Goal: Complete application form

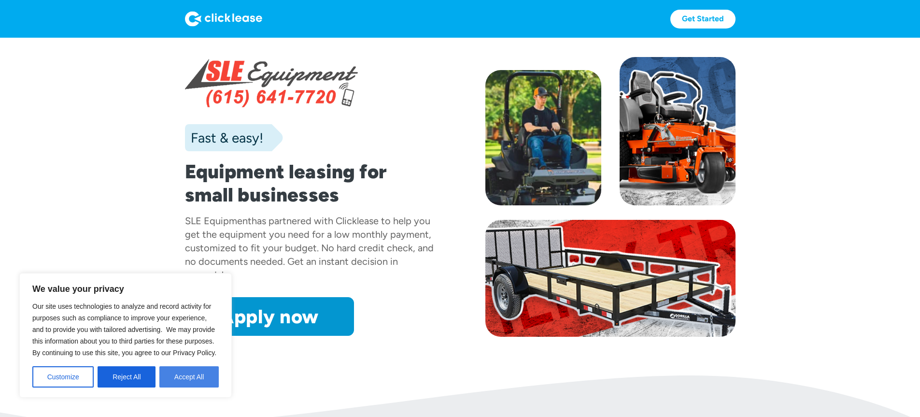
click at [198, 375] on button "Accept All" at bounding box center [188, 376] width 59 height 21
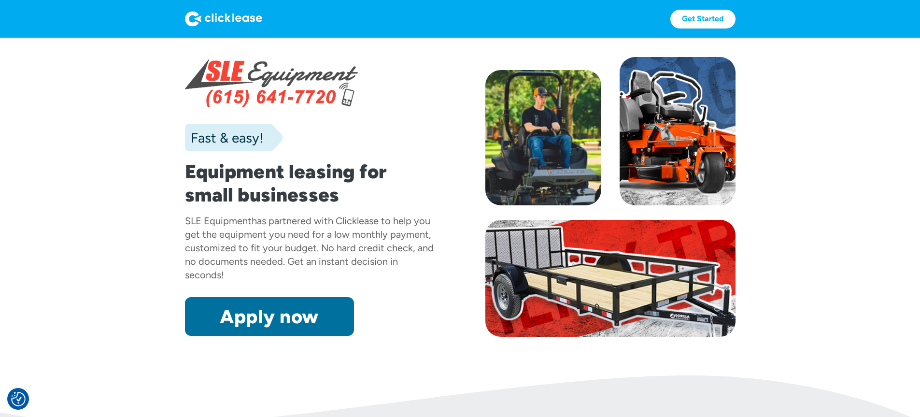
click at [250, 336] on link "Apply now" at bounding box center [269, 316] width 169 height 39
